Goal: Find specific page/section: Find specific page/section

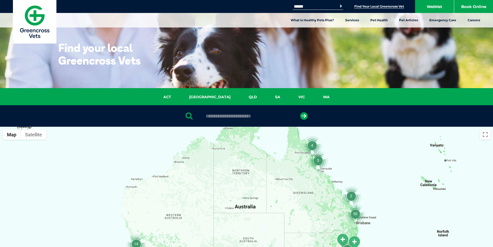
click at [240, 119] on div at bounding box center [246, 115] width 493 height 21
click at [258, 117] on input "text" at bounding box center [246, 115] width 87 height 5
click at [300, 112] on button "submit" at bounding box center [304, 116] width 8 height 8
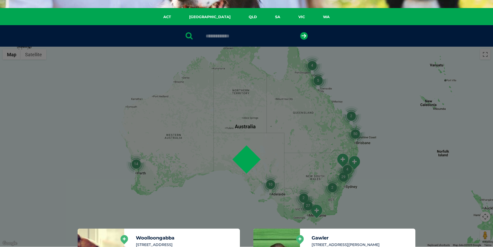
scroll to position [101, 0]
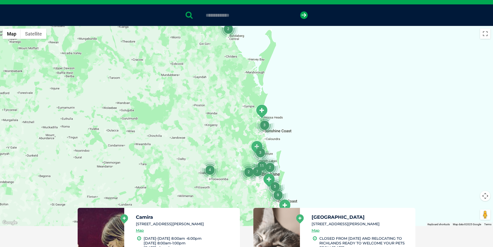
click at [247, 13] on input "**********" at bounding box center [246, 15] width 87 height 5
type input "**********"
click at [300, 11] on button "submit" at bounding box center [304, 15] width 8 height 8
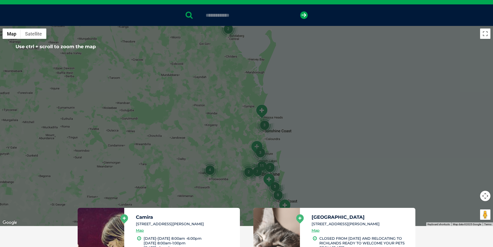
scroll to position [127, 0]
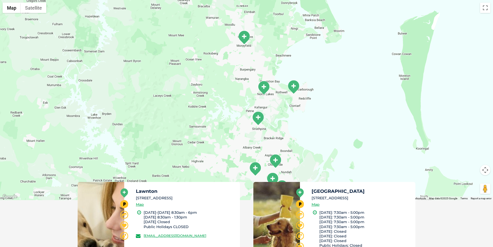
drag, startPoint x: 255, startPoint y: 144, endPoint x: 223, endPoint y: 64, distance: 85.9
click at [223, 64] on div at bounding box center [246, 100] width 493 height 200
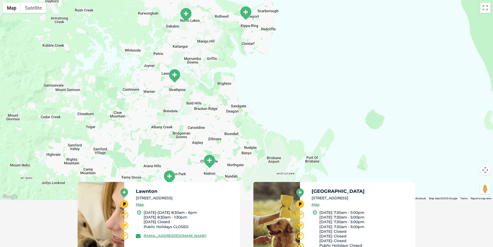
drag, startPoint x: 346, startPoint y: 137, endPoint x: 268, endPoint y: 87, distance: 92.3
click at [268, 87] on div at bounding box center [246, 100] width 493 height 200
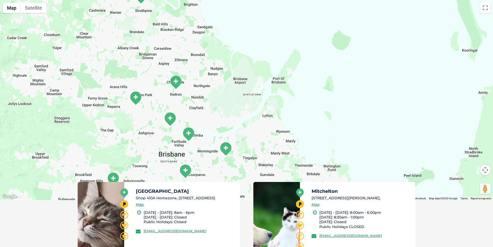
drag, startPoint x: 267, startPoint y: 136, endPoint x: 257, endPoint y: 57, distance: 79.5
click at [257, 57] on div at bounding box center [246, 100] width 493 height 200
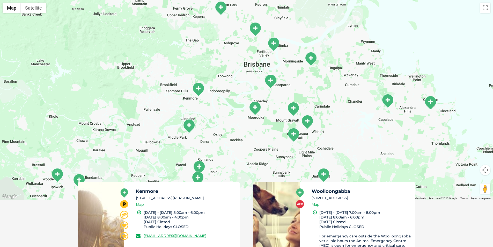
drag, startPoint x: 255, startPoint y: 119, endPoint x: 344, endPoint y: 21, distance: 132.1
click at [344, 21] on div at bounding box center [246, 100] width 493 height 200
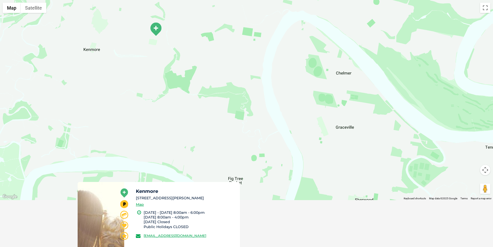
drag, startPoint x: 205, startPoint y: 105, endPoint x: 228, endPoint y: 125, distance: 30.3
click at [228, 125] on div at bounding box center [246, 100] width 493 height 200
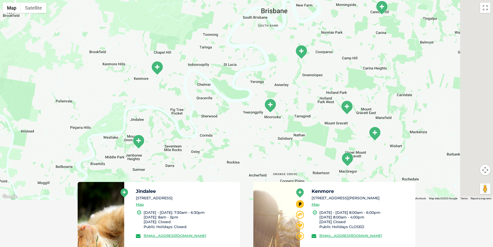
drag, startPoint x: 323, startPoint y: 157, endPoint x: 242, endPoint y: 117, distance: 90.3
click at [243, 117] on div at bounding box center [246, 100] width 493 height 200
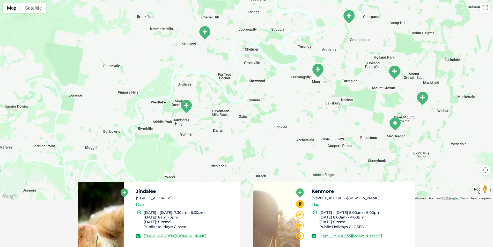
drag, startPoint x: 341, startPoint y: 126, endPoint x: 411, endPoint y: 99, distance: 75.7
click at [411, 99] on div at bounding box center [246, 100] width 493 height 200
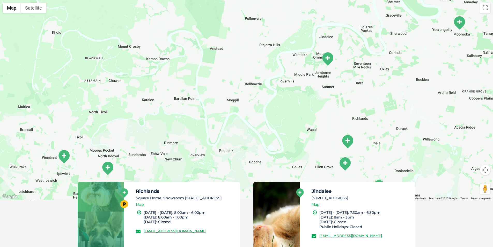
drag, startPoint x: 235, startPoint y: 136, endPoint x: 375, endPoint y: 90, distance: 147.9
click at [375, 90] on div at bounding box center [246, 100] width 493 height 200
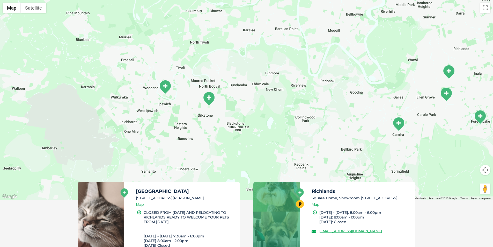
drag, startPoint x: 181, startPoint y: 143, endPoint x: 283, endPoint y: 74, distance: 122.5
click at [283, 74] on div at bounding box center [246, 100] width 493 height 200
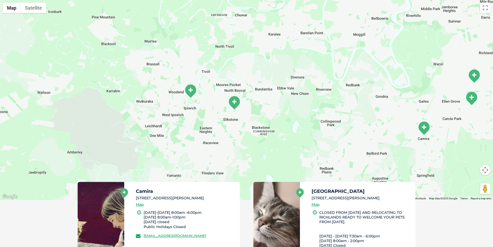
drag, startPoint x: 209, startPoint y: 113, endPoint x: 212, endPoint y: 114, distance: 3.3
click at [212, 114] on div at bounding box center [246, 100] width 493 height 200
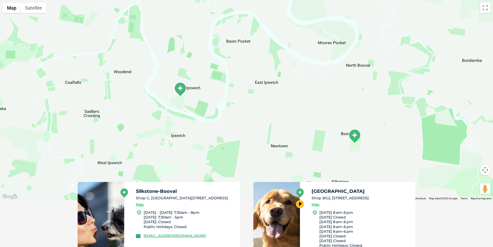
drag, startPoint x: 217, startPoint y: 121, endPoint x: 234, endPoint y: 154, distance: 36.8
click at [235, 159] on div at bounding box center [246, 100] width 493 height 200
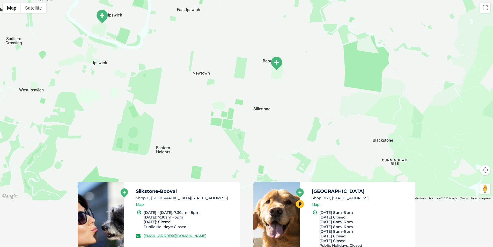
drag, startPoint x: 350, startPoint y: 98, endPoint x: 273, endPoint y: 25, distance: 106.6
click at [273, 25] on div at bounding box center [246, 100] width 493 height 200
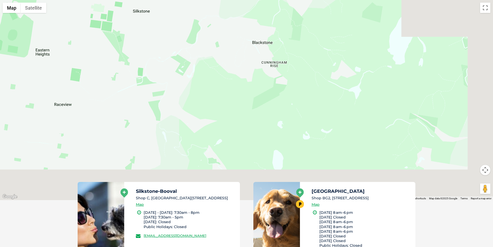
drag, startPoint x: 324, startPoint y: 161, endPoint x: 204, endPoint y: 63, distance: 154.7
click at [204, 63] on div at bounding box center [246, 100] width 493 height 200
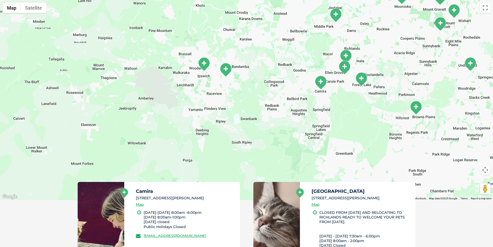
drag, startPoint x: 308, startPoint y: 127, endPoint x: 269, endPoint y: 130, distance: 39.2
click at [269, 130] on div at bounding box center [246, 100] width 493 height 200
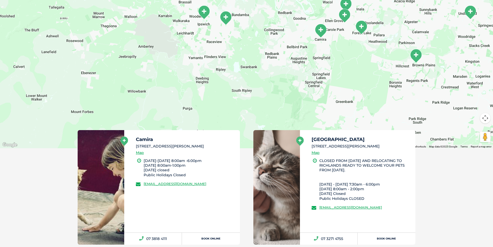
scroll to position [204, 0]
